Goal: Information Seeking & Learning: Learn about a topic

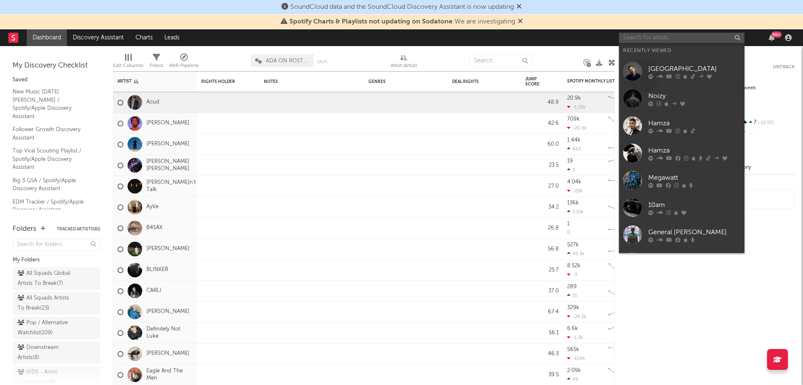
click at [667, 35] on input "text" at bounding box center [682, 38] width 126 height 10
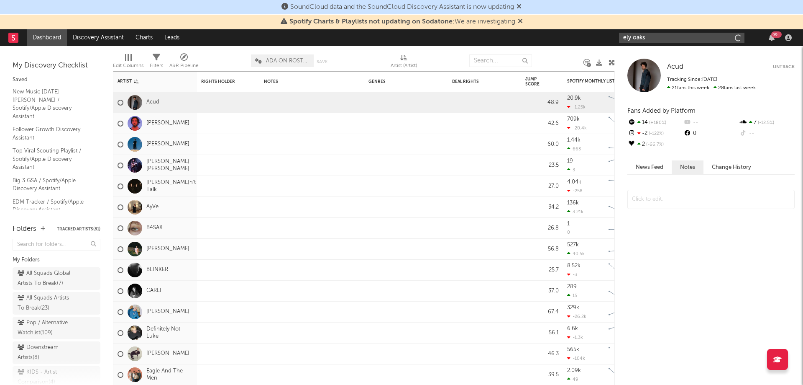
type input "ely oaks"
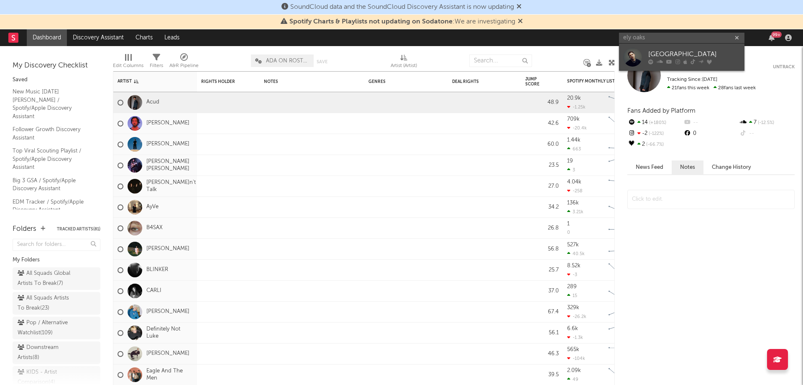
click at [672, 56] on div "[GEOGRAPHIC_DATA]" at bounding box center [695, 54] width 92 height 10
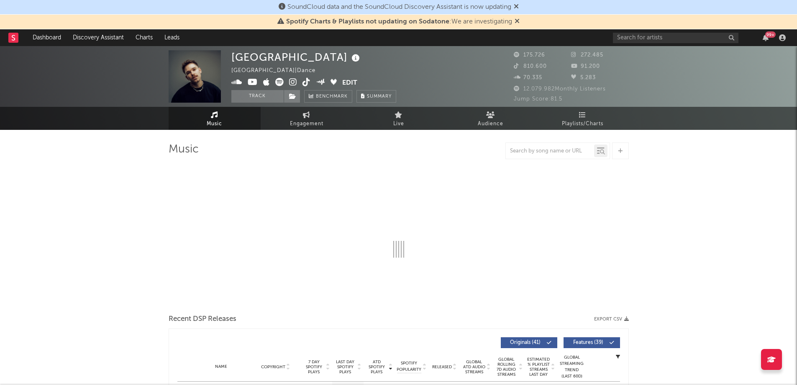
select select "6m"
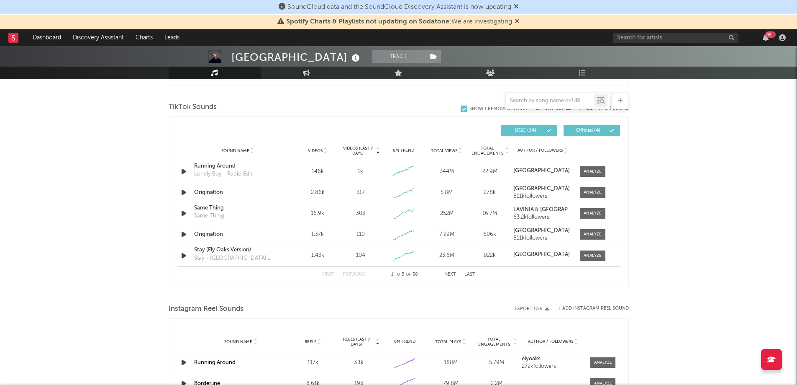
scroll to position [544, 0]
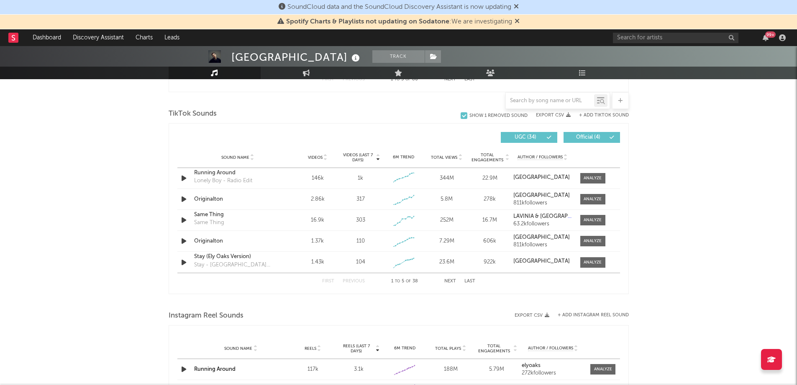
click at [598, 135] on span "Official ( 4 )" at bounding box center [588, 137] width 38 height 5
click at [322, 152] on div "Sound Name Videos Videos (last 7 days) Weekly Growth % 6M Trend Total Views Tot…" at bounding box center [398, 157] width 443 height 21
click at [322, 156] on span "Videos" at bounding box center [315, 157] width 15 height 5
click at [587, 175] on div at bounding box center [593, 178] width 18 height 6
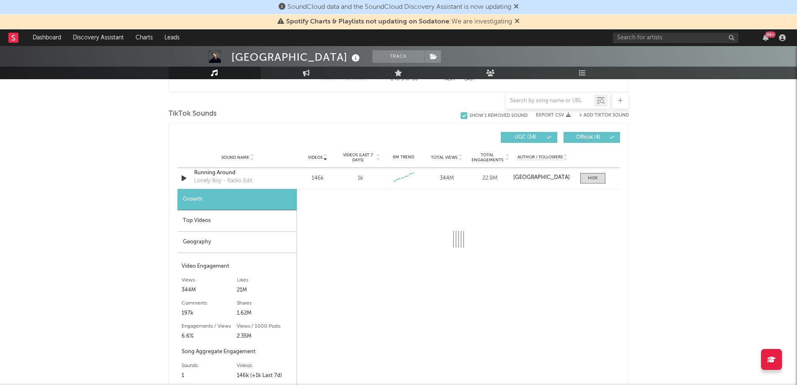
click at [216, 216] on div "Top Videos" at bounding box center [236, 220] width 119 height 21
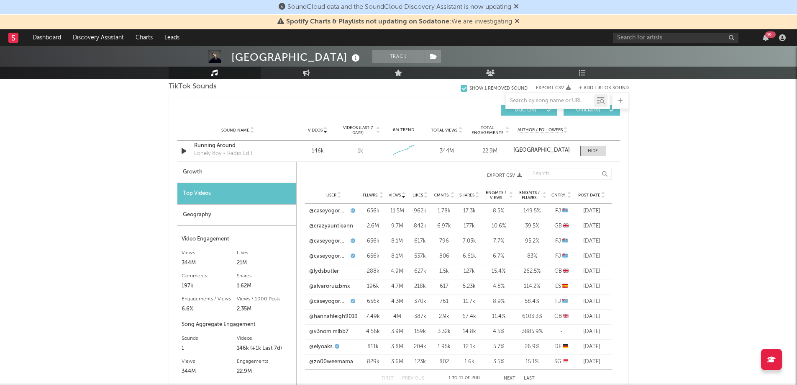
scroll to position [586, 0]
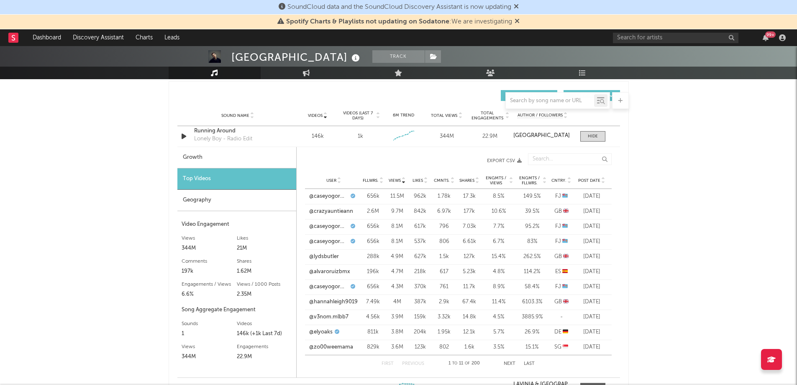
click at [505, 361] on button "Next" at bounding box center [510, 363] width 12 height 5
click at [548, 159] on input "text" at bounding box center [570, 159] width 84 height 12
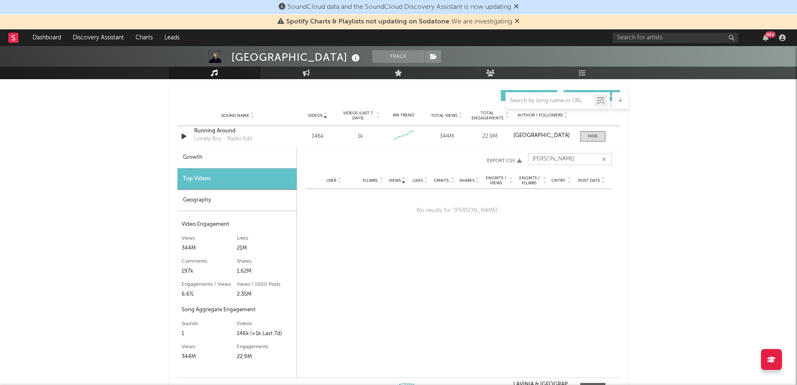
drag, startPoint x: 546, startPoint y: 164, endPoint x: 523, endPoint y: 161, distance: 23.2
click at [523, 161] on div "[PERSON_NAME] Views User Fllwrs. Views Likes Cmnts. Shares Engmts / Views Engmt…" at bounding box center [458, 160] width 306 height 23
type input "kidcalled"
drag, startPoint x: 565, startPoint y: 158, endPoint x: 508, endPoint y: 158, distance: 57.3
click at [508, 158] on div "kidcalled Views User Fllwrs. Views Likes Cmnts. Shares Engmts / Views Engmts / …" at bounding box center [458, 160] width 306 height 23
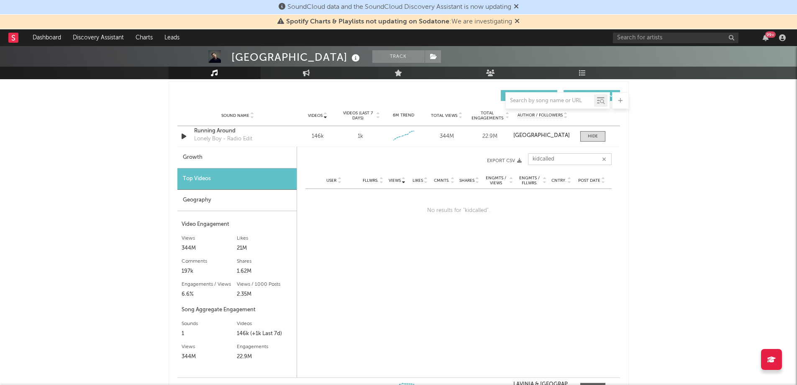
click at [606, 157] on button "button" at bounding box center [604, 159] width 7 height 8
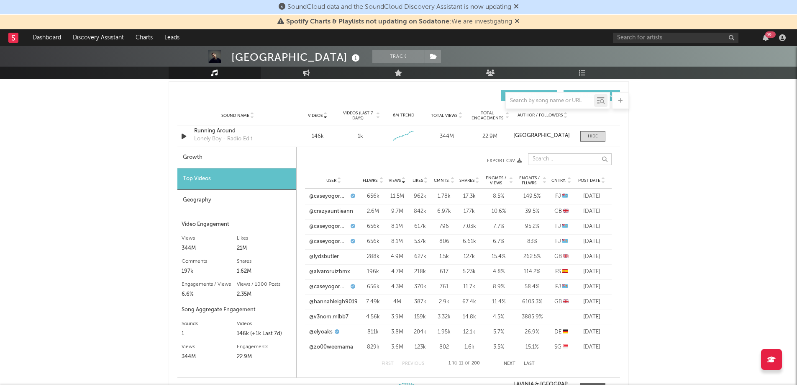
click at [570, 158] on input "text" at bounding box center [570, 159] width 84 height 12
type input "a"
click at [511, 364] on div "Running Around" at bounding box center [649, 374] width 296 height 21
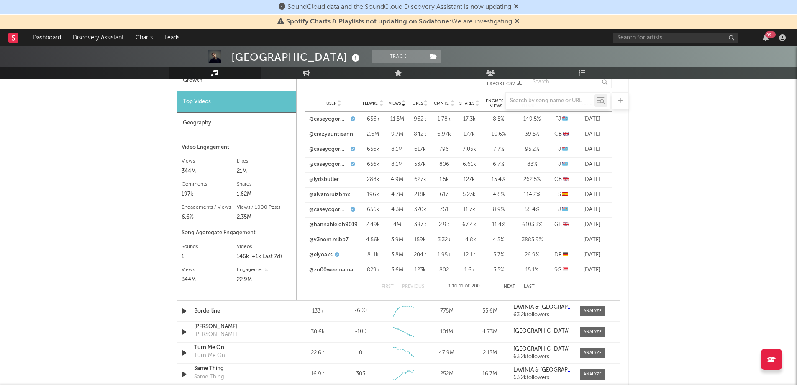
scroll to position [669, 0]
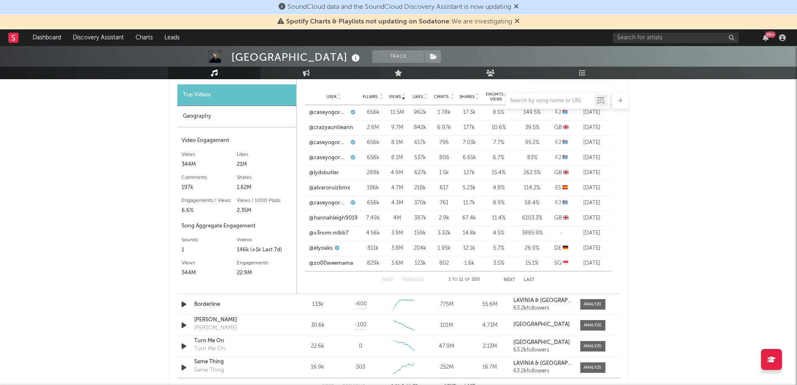
click at [508, 279] on button "Next" at bounding box center [510, 279] width 12 height 5
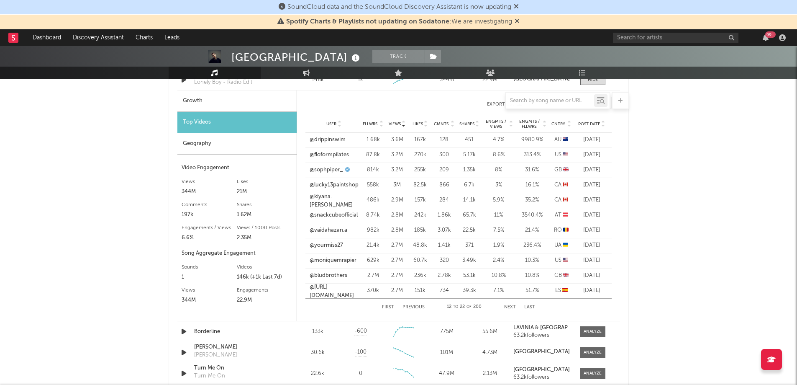
scroll to position [628, 0]
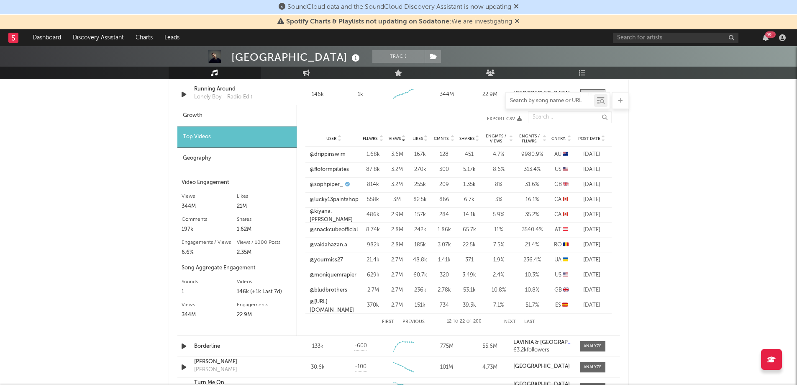
click at [538, 100] on input "text" at bounding box center [550, 100] width 88 height 7
type input "[PERSON_NAME]"
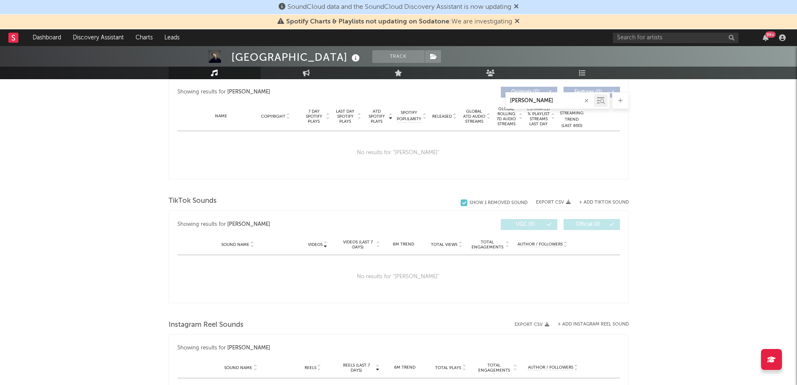
scroll to position [331, 0]
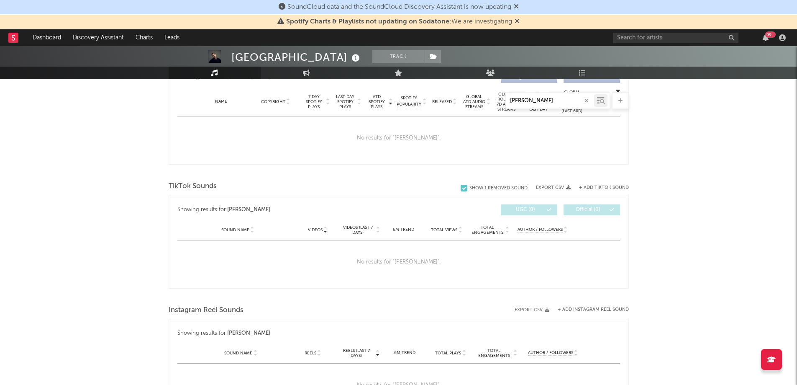
click at [584, 100] on icon "button" at bounding box center [586, 100] width 4 height 5
select select "6m"
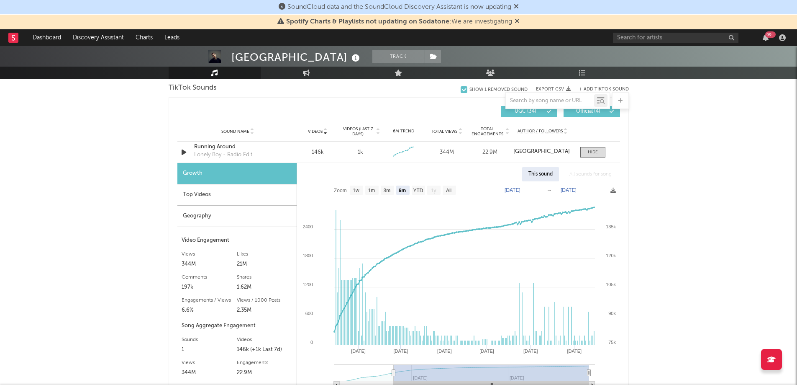
scroll to position [624, 0]
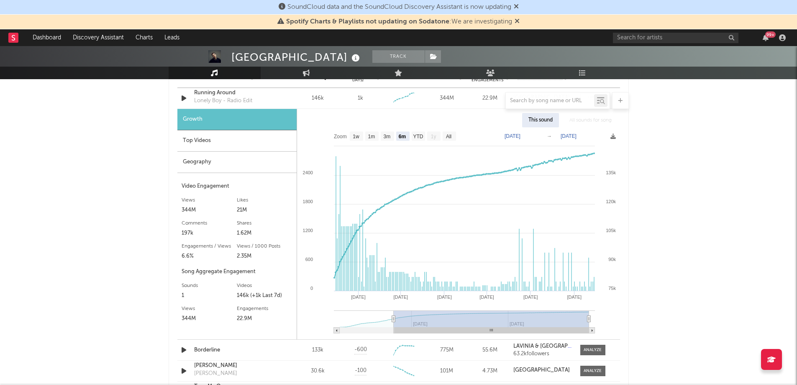
click at [216, 142] on div "Top Videos" at bounding box center [236, 140] width 119 height 21
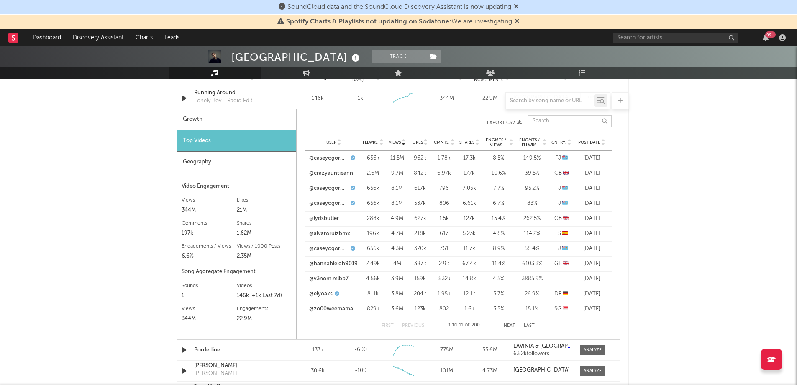
click at [554, 118] on input "text" at bounding box center [570, 121] width 84 height 12
type input "a"
click at [526, 323] on button "Last" at bounding box center [529, 325] width 11 height 5
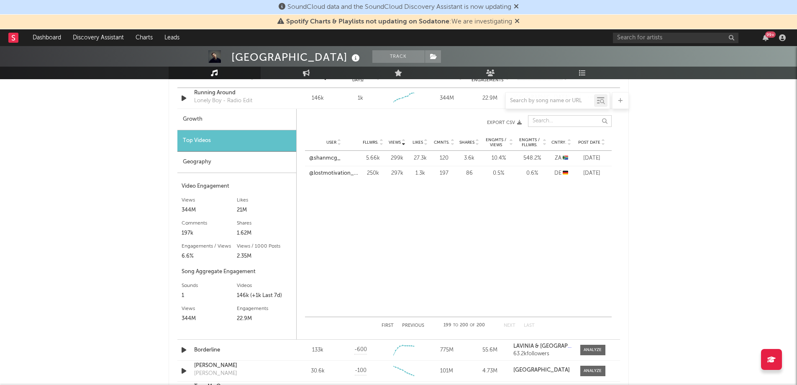
click at [536, 123] on input "text" at bounding box center [570, 121] width 84 height 12
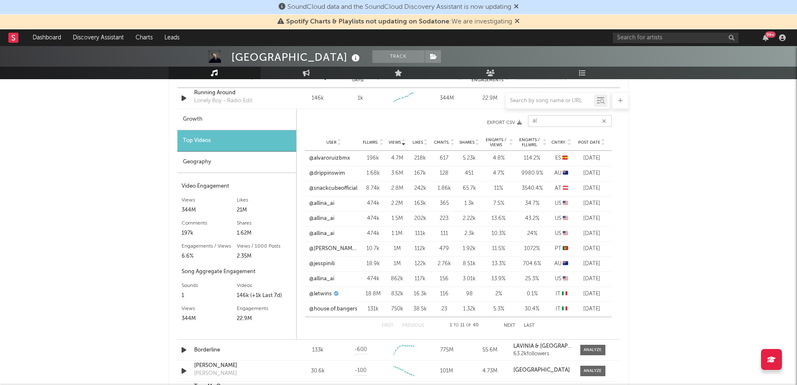
type input "a"
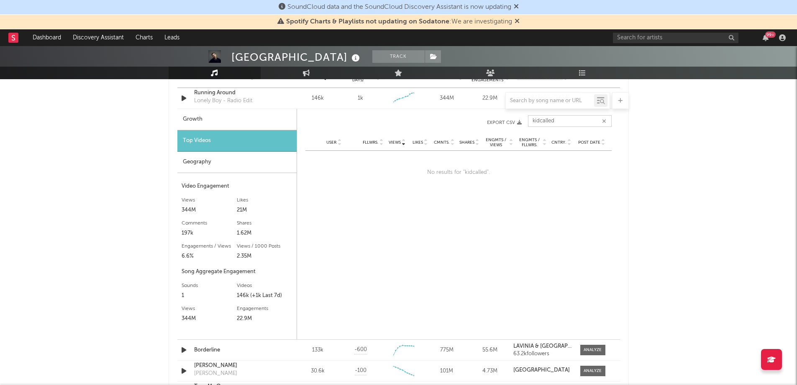
drag, startPoint x: 559, startPoint y: 120, endPoint x: 508, endPoint y: 115, distance: 51.7
click at [510, 117] on div "kidcalled Views User Fllwrs. Views Likes Cmnts. Shares Engmts / Views Engmts / …" at bounding box center [458, 122] width 306 height 23
drag, startPoint x: 545, startPoint y: 122, endPoint x: 522, endPoint y: 121, distance: 23.0
click at [522, 121] on div "jan Views User Fllwrs. Views Likes Cmnts. Shares Engmts / Views Engmts / Fllwrs…" at bounding box center [458, 122] width 306 height 23
drag, startPoint x: 557, startPoint y: 122, endPoint x: 518, endPoint y: 118, distance: 40.0
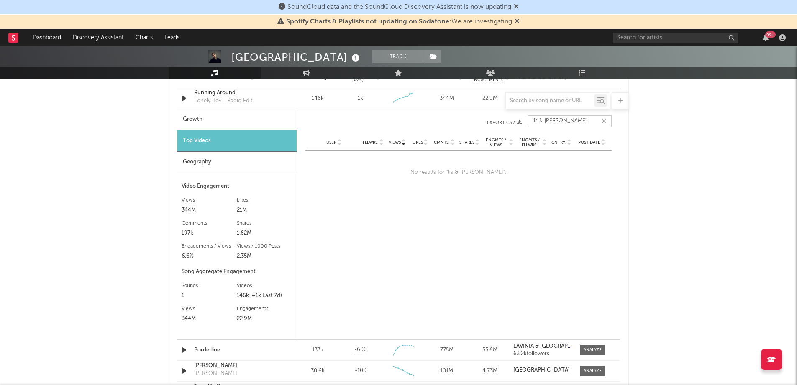
click at [518, 118] on div "lis & [PERSON_NAME] Views User Fllwrs. Views Likes Cmnts. Shares Engmts / Views…" at bounding box center [458, 122] width 306 height 23
click at [510, 114] on div "cous Views User Fllwrs. Views Likes Cmnts. Shares Engmts / Views Engmts / Fllwr…" at bounding box center [458, 122] width 306 height 23
type input "les"
drag, startPoint x: 579, startPoint y: 171, endPoint x: 609, endPoint y: 172, distance: 29.7
click at [609, 172] on div "Post Date [DATE]" at bounding box center [593, 173] width 38 height 8
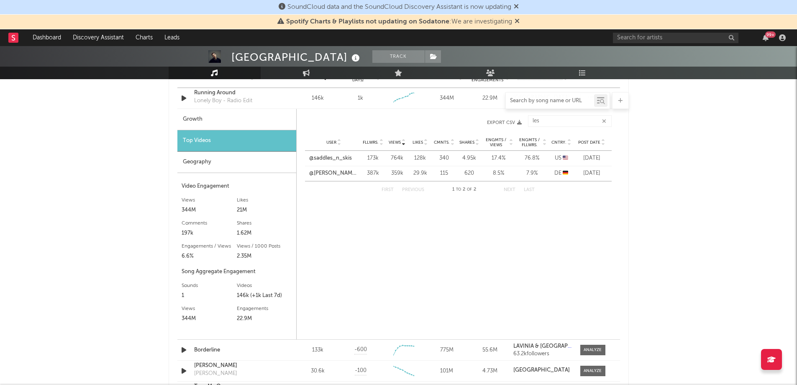
click at [546, 98] on input "text" at bounding box center [550, 100] width 88 height 7
type input "cous"
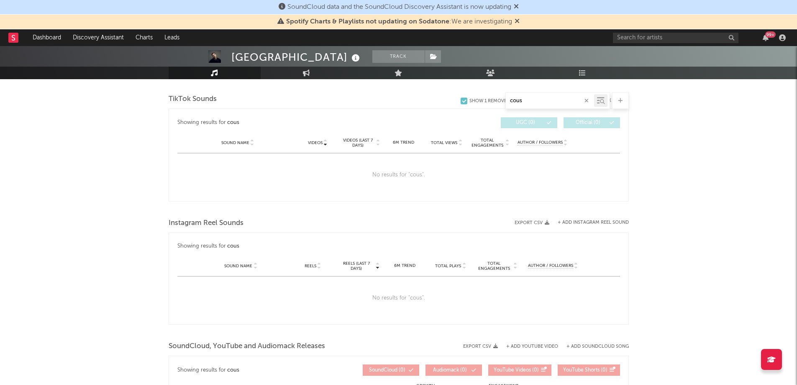
scroll to position [415, 0]
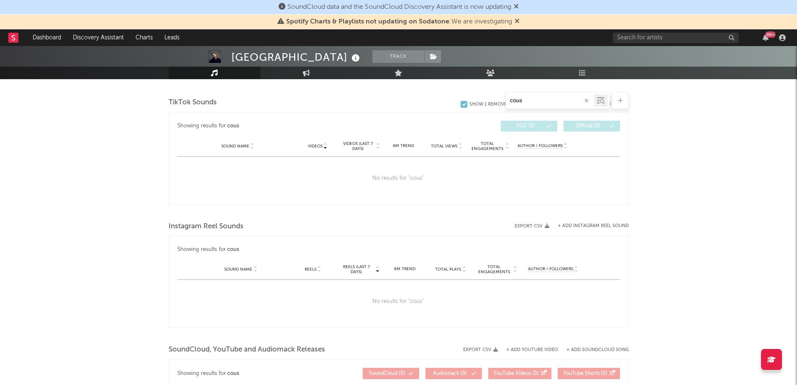
click at [586, 103] on icon "button" at bounding box center [586, 100] width 4 height 5
select select "6m"
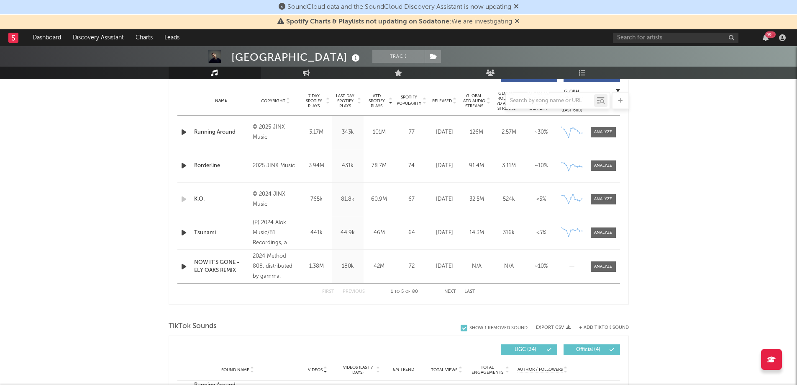
scroll to position [331, 0]
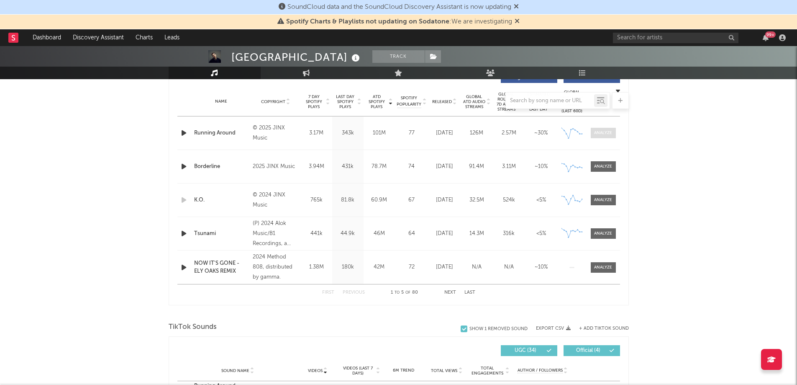
click at [608, 129] on span at bounding box center [603, 133] width 25 height 10
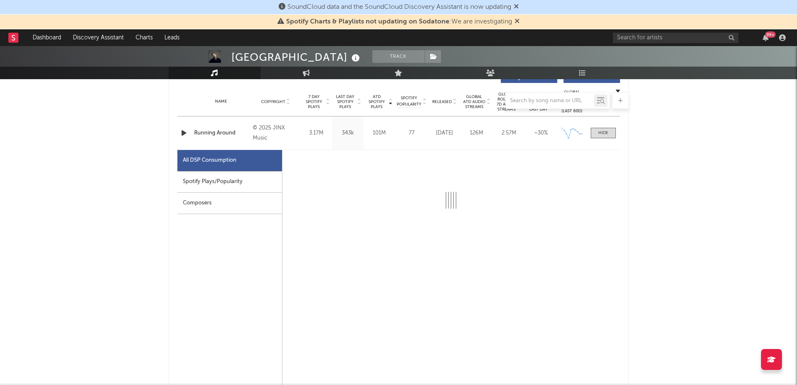
select select "6m"
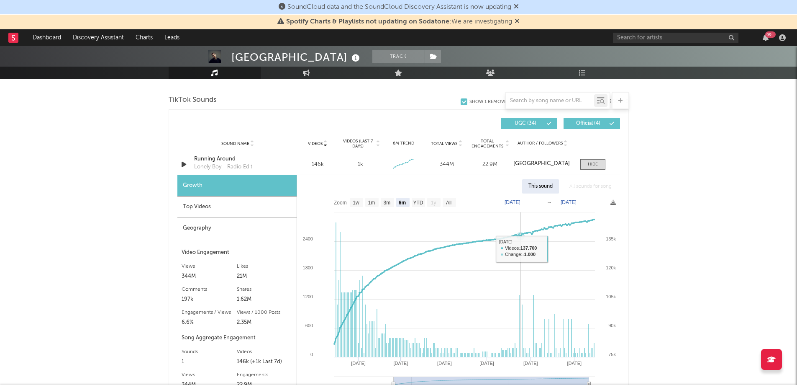
scroll to position [1000, 0]
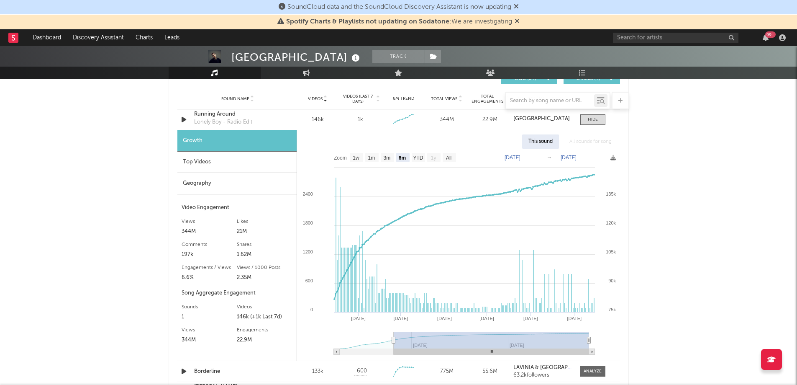
click at [209, 162] on div "Top Videos" at bounding box center [236, 161] width 119 height 21
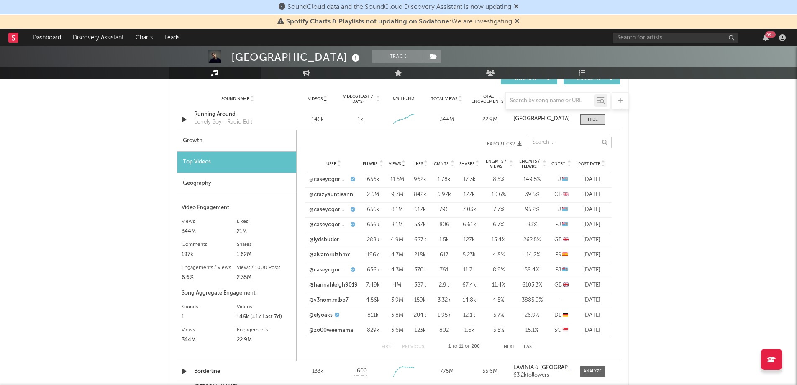
click at [544, 141] on input "text" at bounding box center [570, 142] width 84 height 12
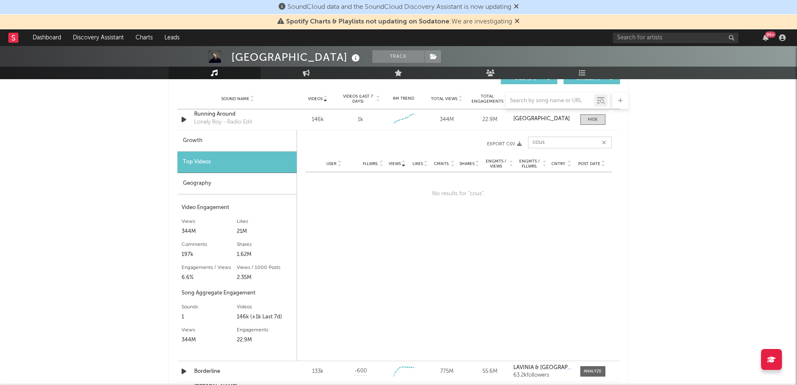
drag, startPoint x: 554, startPoint y: 140, endPoint x: 525, endPoint y: 140, distance: 28.9
click at [525, 140] on div "cous Views User Fllwrs. Views Likes Cmnts. Shares Engmts / Views Engmts / Fllwr…" at bounding box center [458, 143] width 306 height 23
drag, startPoint x: 547, startPoint y: 144, endPoint x: 520, endPoint y: 143, distance: 27.6
click at [520, 143] on div "jAN Views User Fllwrs. Views Likes Cmnts. Shares Engmts / Views Engmts / Fllwrs…" at bounding box center [458, 143] width 306 height 23
paste input "kidcalledpaul"
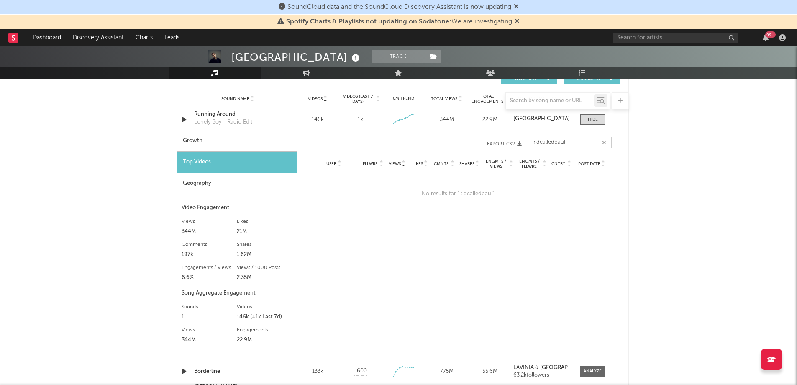
type input "kidcalledpaul"
click at [661, 39] on input "text" at bounding box center [676, 38] width 126 height 10
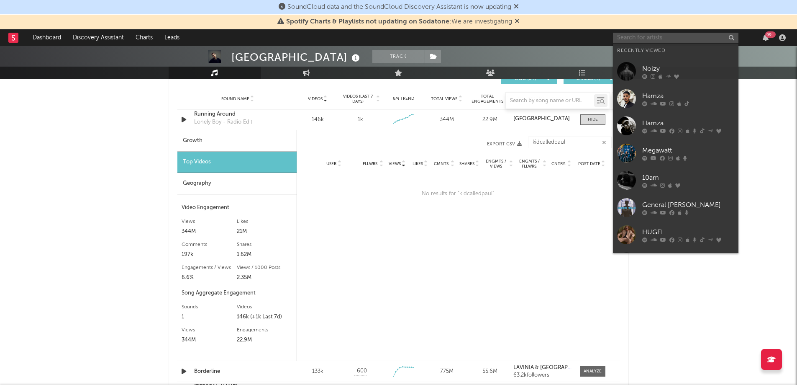
paste input "[URL][DOMAIN_NAME]"
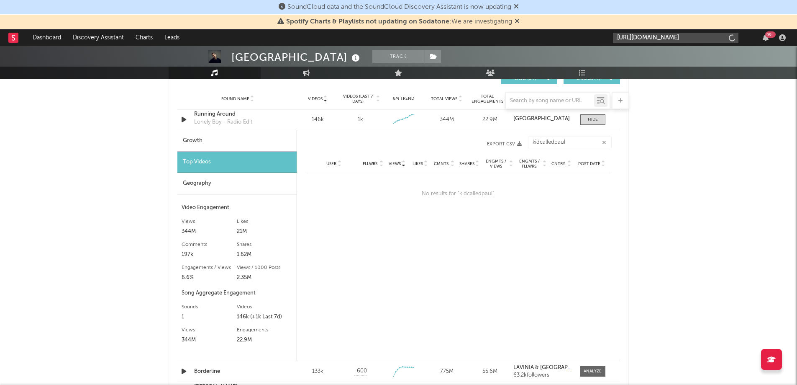
scroll to position [0, 33]
type input "[URL][DOMAIN_NAME]"
click at [661, 49] on link "kidcalledpaul" at bounding box center [676, 57] width 126 height 27
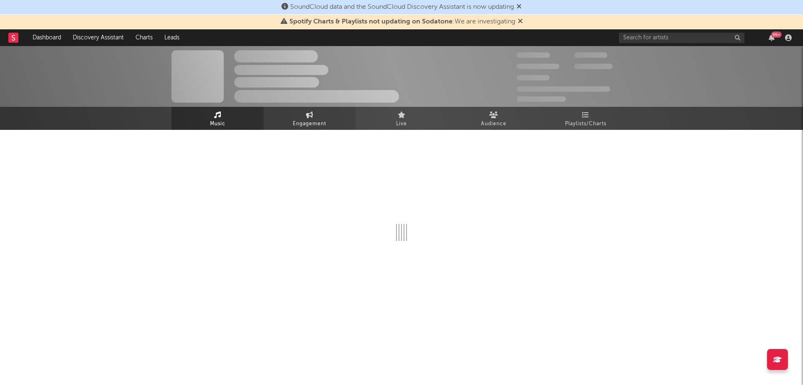
select select "1w"
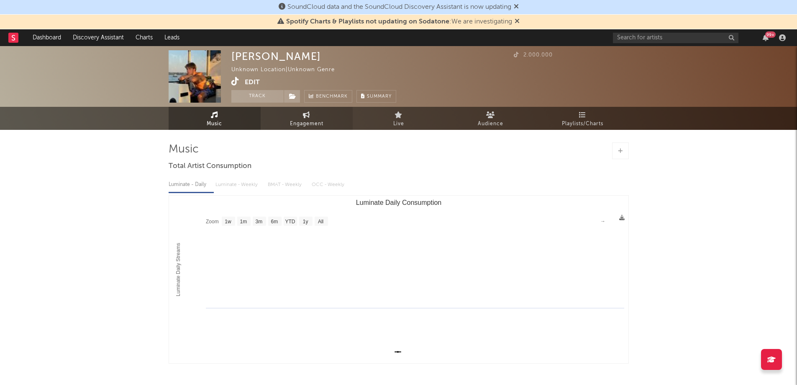
click at [308, 122] on span "Engagement" at bounding box center [306, 124] width 33 height 10
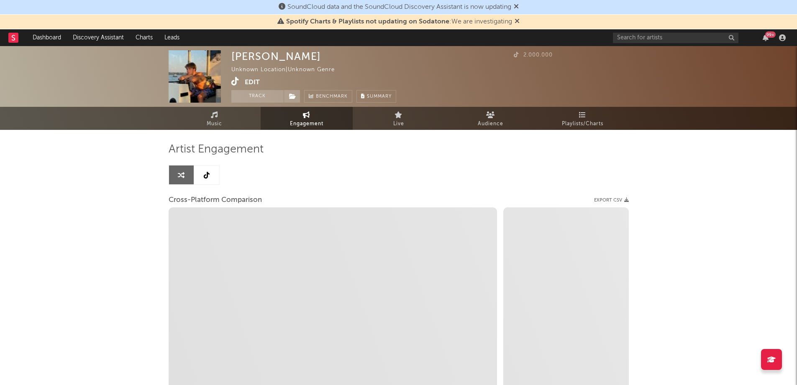
select select "1w"
select select "1m"
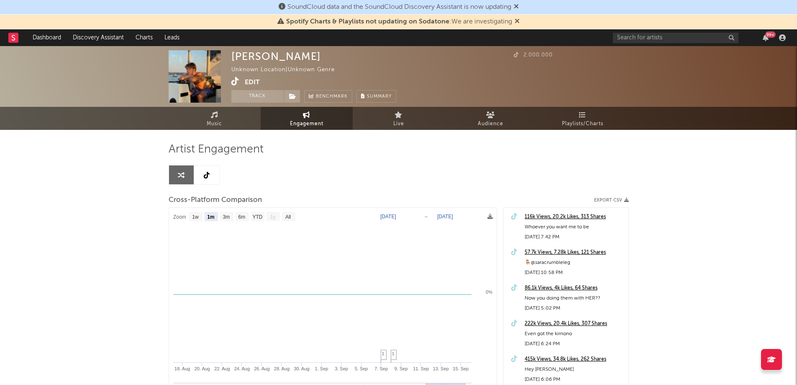
click at [205, 174] on icon at bounding box center [207, 175] width 6 height 7
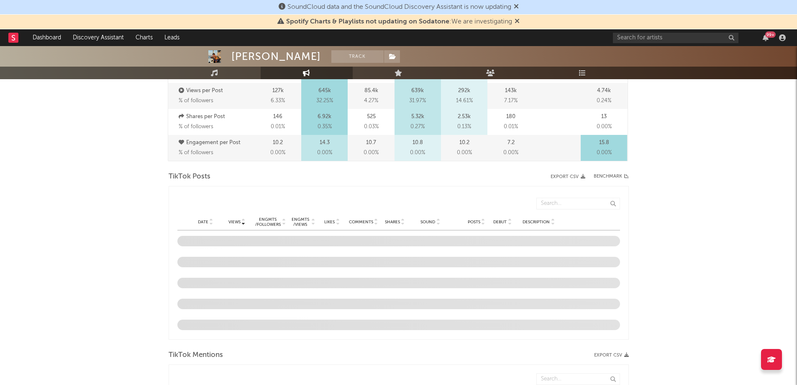
select select "6m"
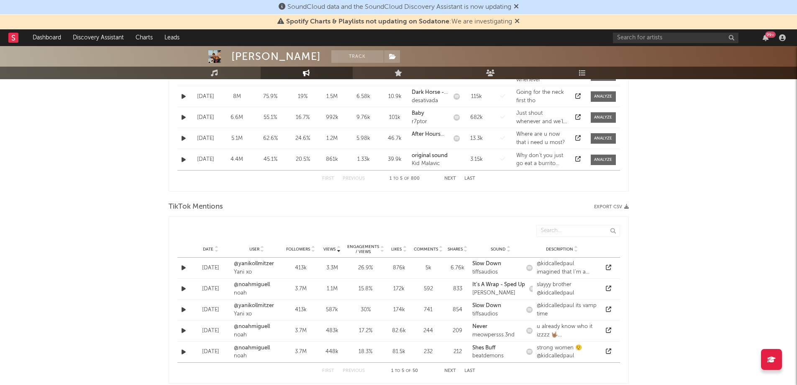
scroll to position [377, 0]
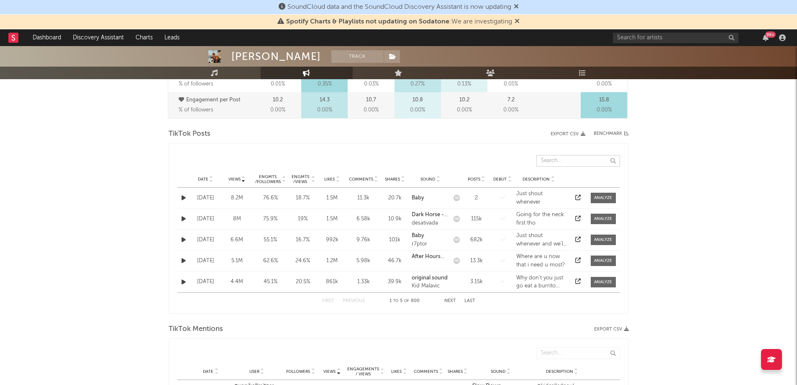
click at [551, 160] on input "text" at bounding box center [578, 161] width 84 height 12
type input "e"
type input "o"
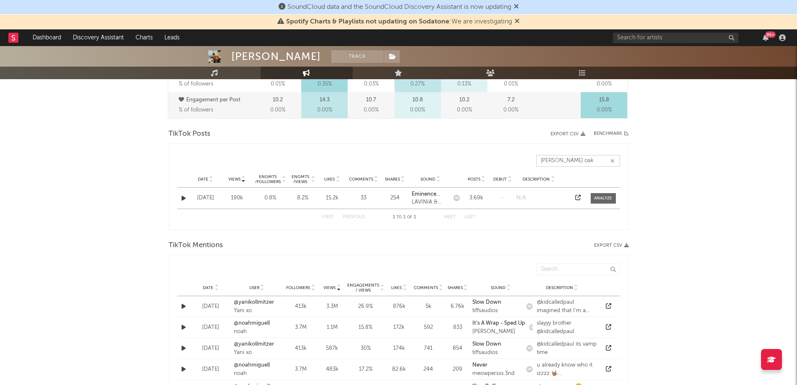
type input "ely oaks"
click at [610, 163] on icon "button" at bounding box center [612, 160] width 4 height 5
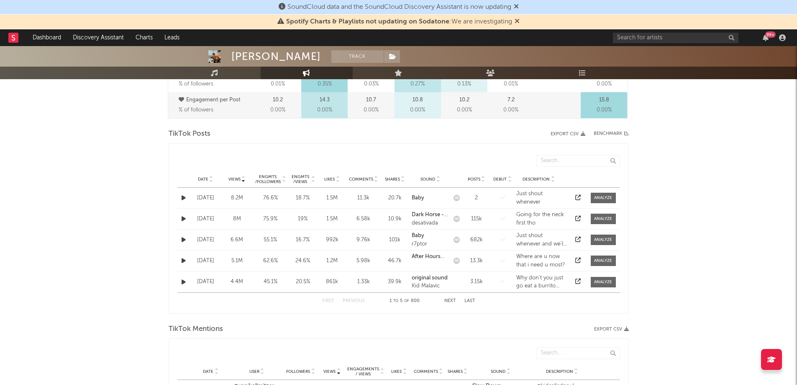
click at [210, 179] on icon at bounding box center [211, 180] width 4 height 3
click at [449, 301] on button "Next" at bounding box center [450, 300] width 12 height 5
click at [447, 301] on button "Next" at bounding box center [450, 300] width 12 height 5
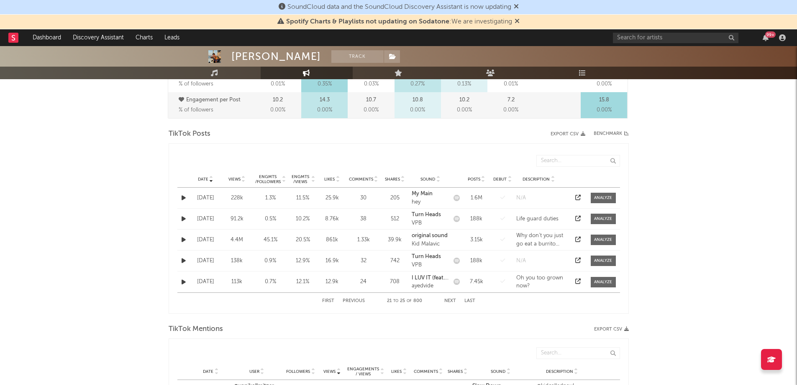
click at [357, 302] on button "Previous" at bounding box center [354, 300] width 22 height 5
click at [182, 261] on icon "button" at bounding box center [184, 260] width 4 height 5
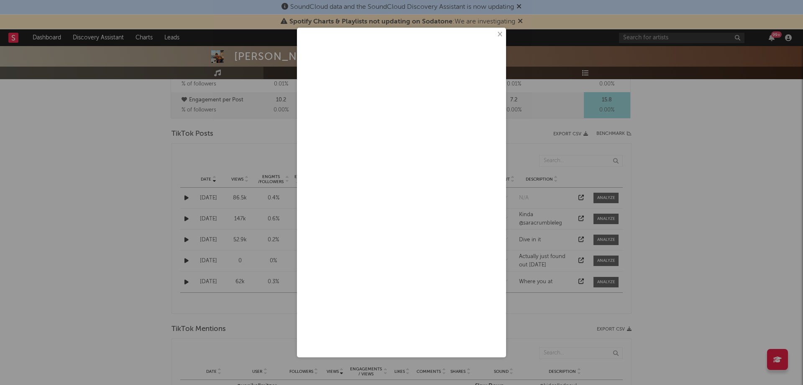
click at [502, 36] on button "×" at bounding box center [499, 34] width 9 height 9
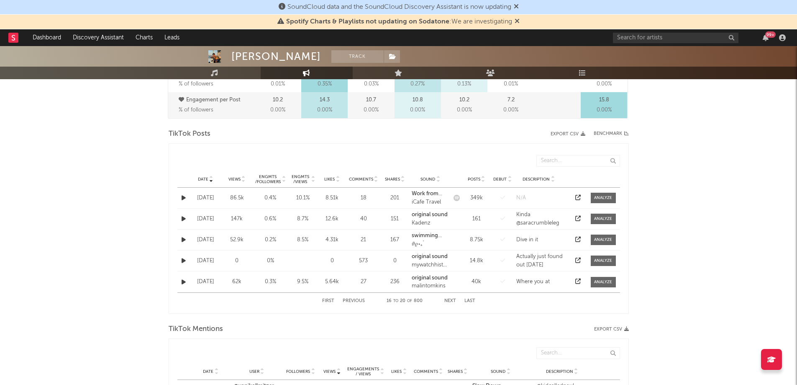
click at [447, 299] on button "Next" at bounding box center [450, 300] width 12 height 5
click at [357, 301] on button "Previous" at bounding box center [354, 300] width 22 height 5
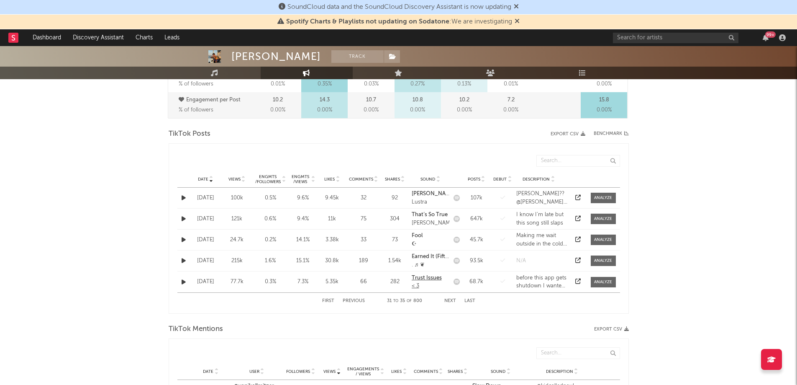
click at [425, 280] on strong "Trust Issues" at bounding box center [427, 277] width 30 height 5
click at [353, 299] on button "Previous" at bounding box center [354, 300] width 22 height 5
click at [182, 280] on icon "button" at bounding box center [184, 281] width 4 height 5
click at [182, 216] on icon "button" at bounding box center [184, 218] width 4 height 5
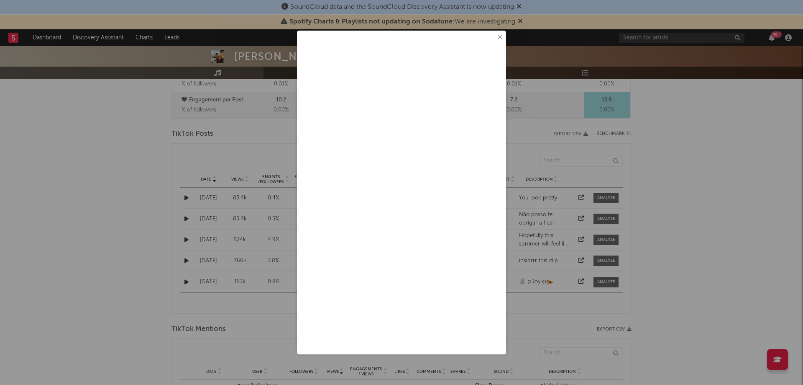
click at [499, 38] on button "×" at bounding box center [499, 37] width 9 height 9
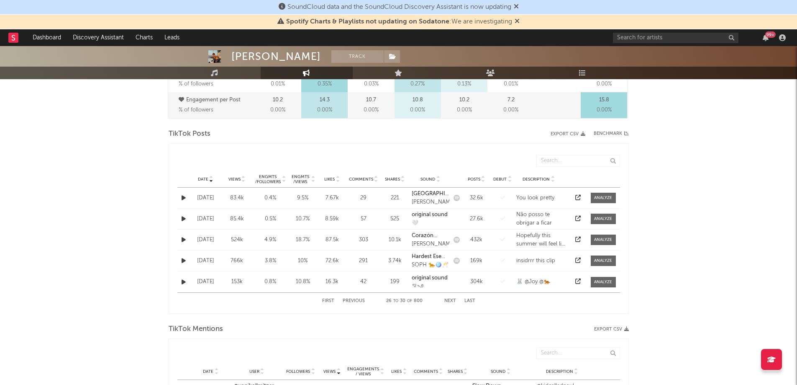
click at [186, 280] on button "button" at bounding box center [183, 282] width 8 height 10
click at [353, 301] on button "Previous" at bounding box center [354, 300] width 22 height 5
click at [183, 259] on icon "button" at bounding box center [184, 260] width 4 height 5
click at [361, 299] on button "Previous" at bounding box center [354, 300] width 22 height 5
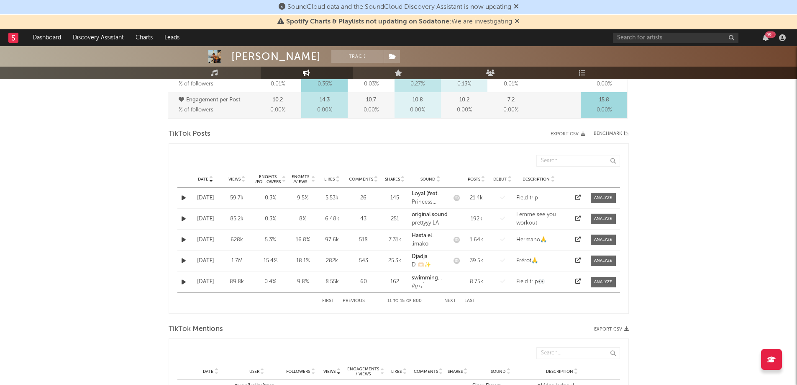
click at [359, 299] on button "Previous" at bounding box center [354, 300] width 22 height 5
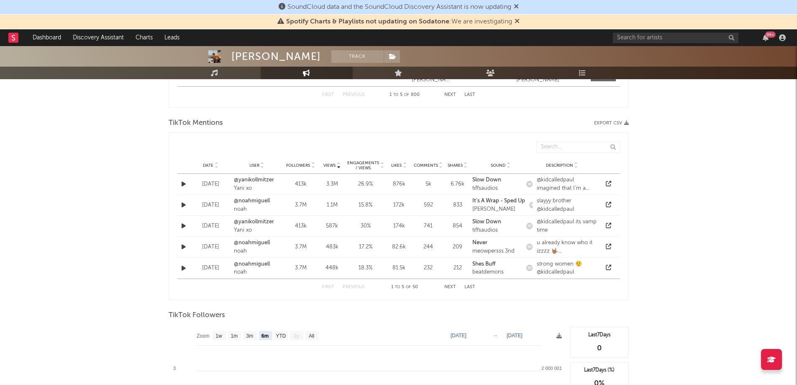
scroll to position [586, 0]
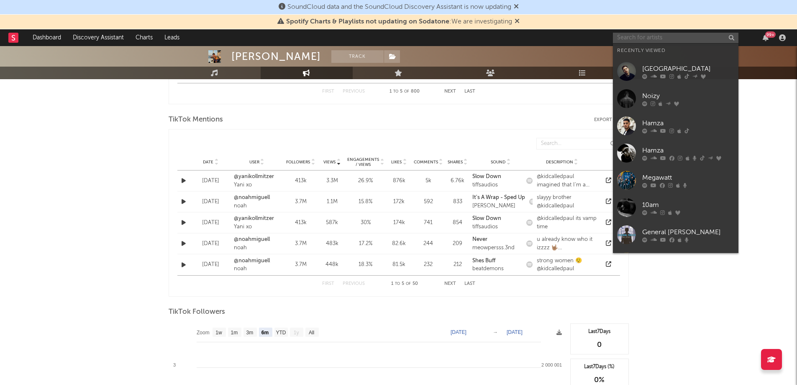
click at [646, 40] on input "text" at bounding box center [676, 38] width 126 height 10
click at [664, 69] on div "[GEOGRAPHIC_DATA]" at bounding box center [688, 69] width 92 height 10
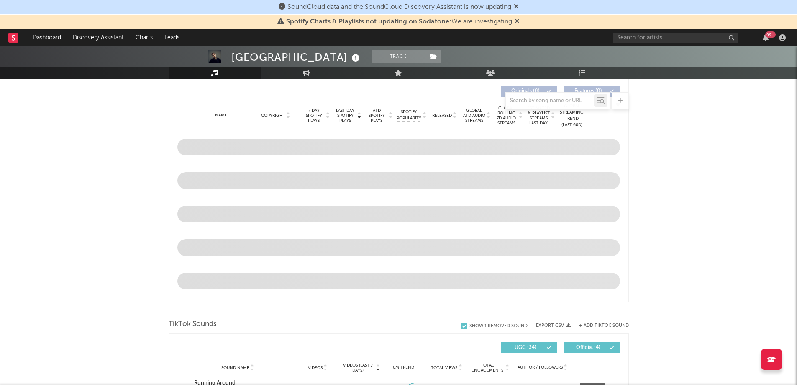
scroll to position [356, 0]
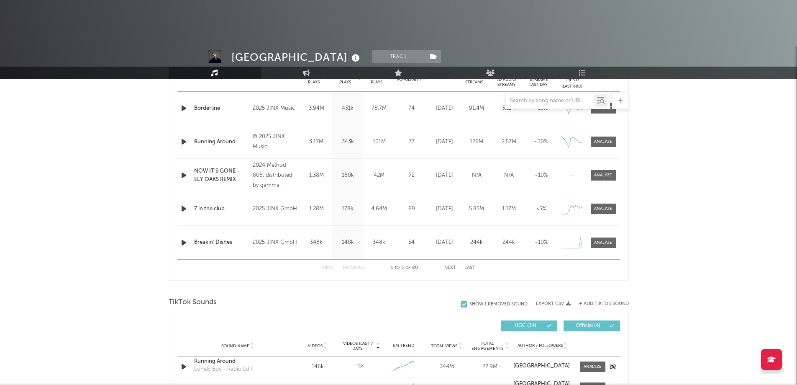
select select "6m"
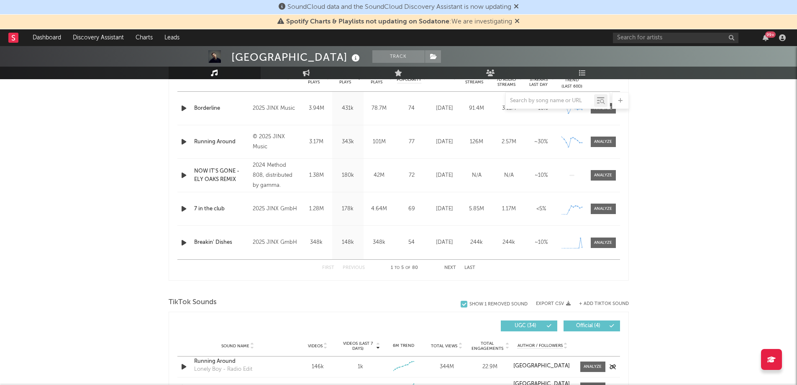
scroll to position [484, 0]
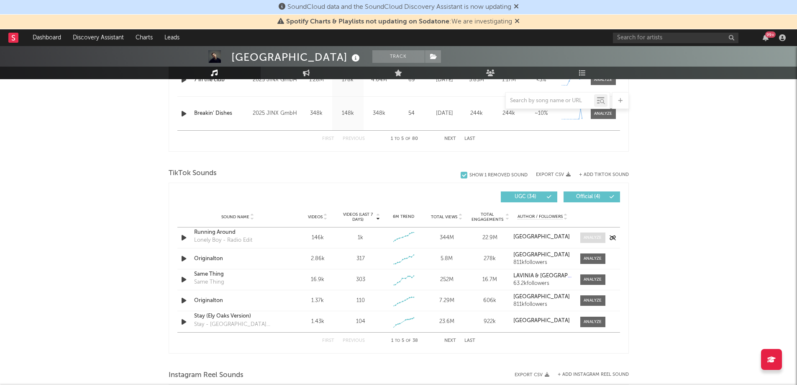
click at [584, 238] on div at bounding box center [593, 237] width 18 height 6
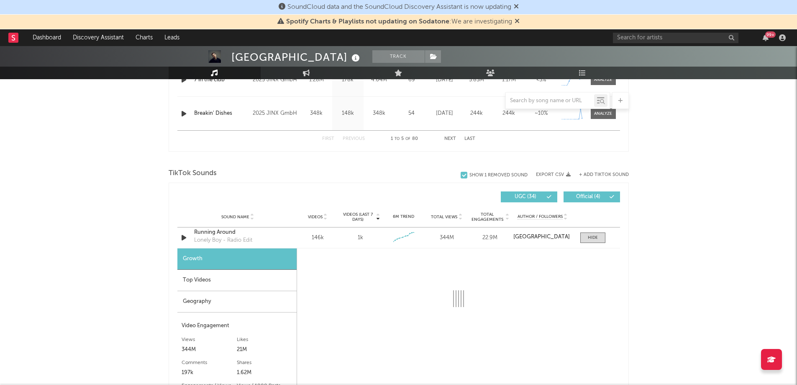
click at [215, 281] on div "Top Videos" at bounding box center [236, 279] width 119 height 21
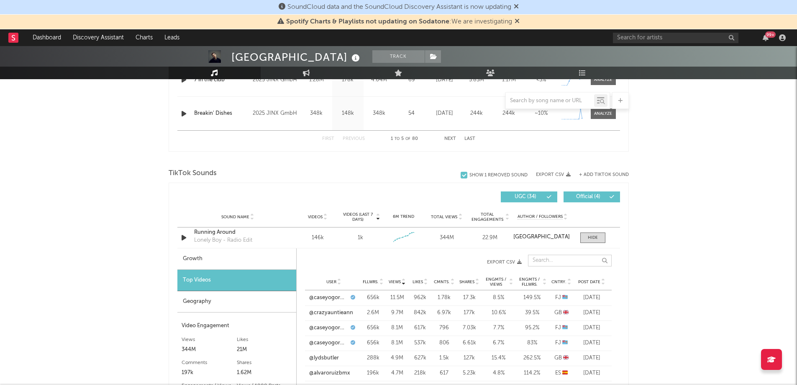
click at [530, 262] on input "text" at bounding box center [570, 260] width 84 height 12
paste input "louiswesnerr"
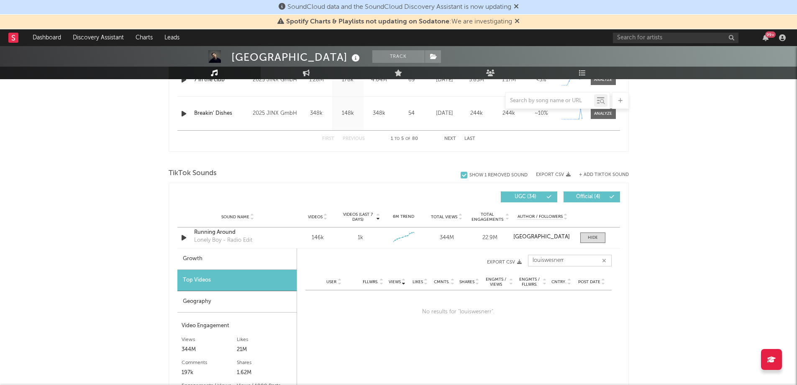
type input "louiswesnerr"
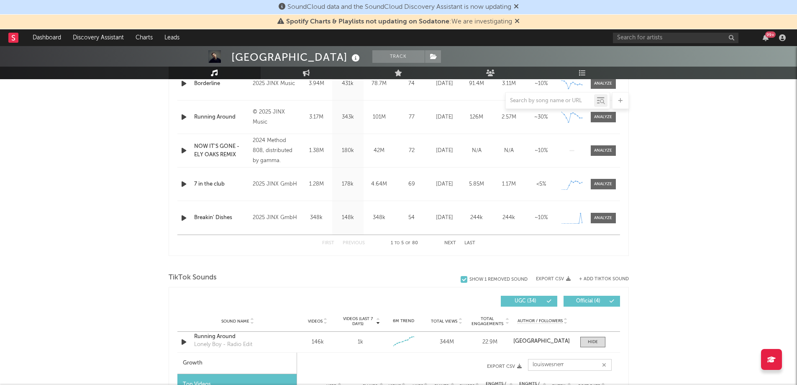
scroll to position [460, 0]
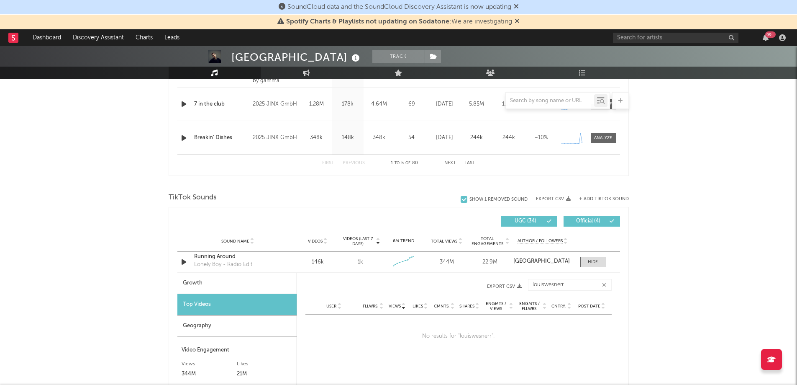
click at [224, 280] on div "Growth" at bounding box center [236, 282] width 119 height 21
select select "6m"
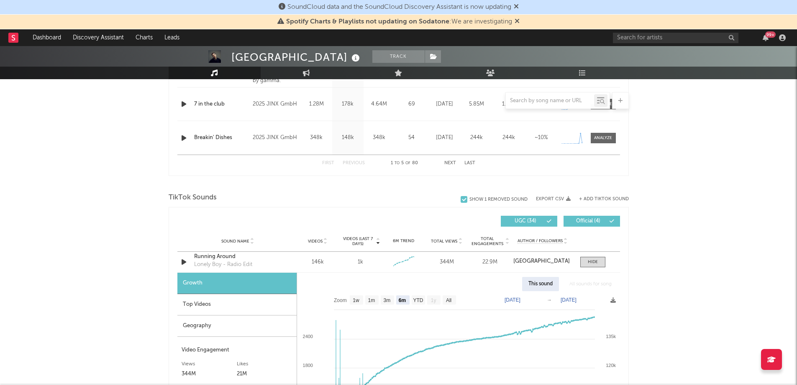
scroll to position [586, 0]
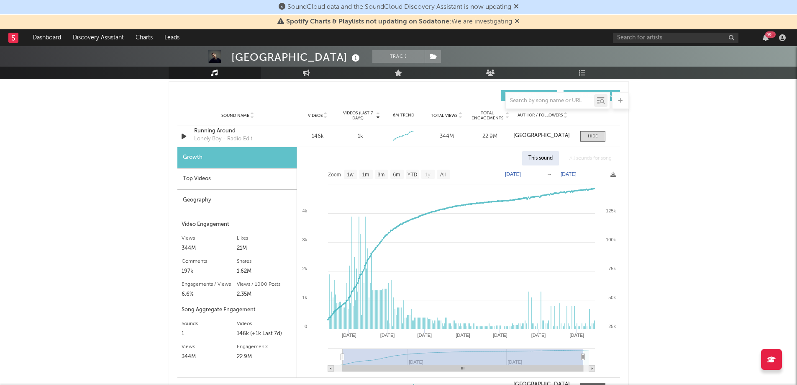
type input "[DATE]"
select select "All"
type input "[DATE]"
drag, startPoint x: 394, startPoint y: 354, endPoint x: 326, endPoint y: 353, distance: 67.4
click at [326, 353] on icon "Created with Highcharts 10.3.3 Apr '[DATE] Jun '[DATE] Aug '[DATE] Mar '[DATE] …" at bounding box center [458, 271] width 323 height 212
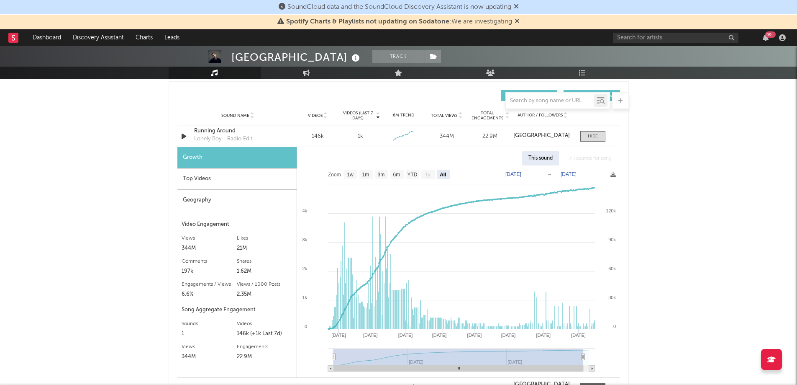
type input "[DATE]"
drag, startPoint x: 336, startPoint y: 356, endPoint x: 306, endPoint y: 356, distance: 29.7
click at [306, 359] on icon "Created with Highcharts 10.3.3 Apr '[DATE] Jun '[DATE] Aug '[DATE] Mar '[DATE] …" at bounding box center [458, 271] width 323 height 212
click at [344, 231] on rect at bounding box center [344, 275] width 1 height 107
click at [235, 184] on div "Top Videos" at bounding box center [236, 178] width 119 height 21
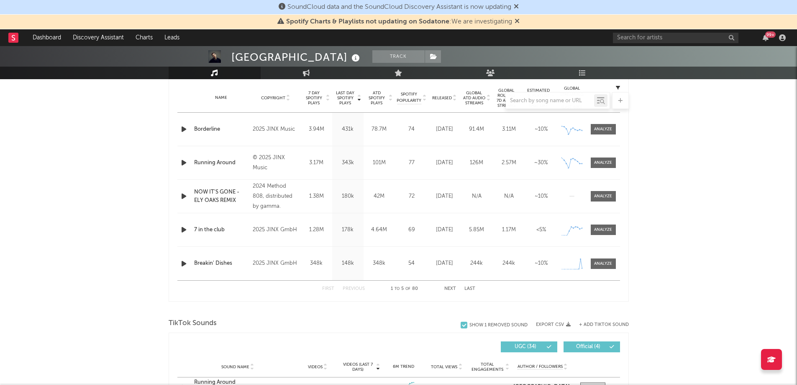
scroll to position [84, 0]
